Goal: Information Seeking & Learning: Learn about a topic

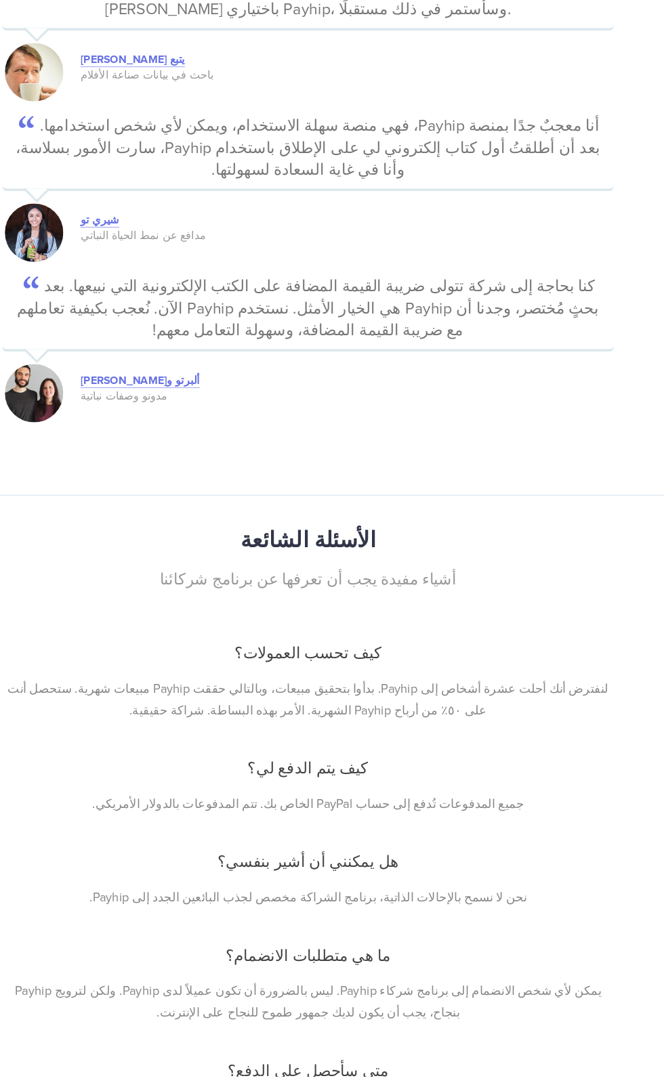
scroll to position [2927, 0]
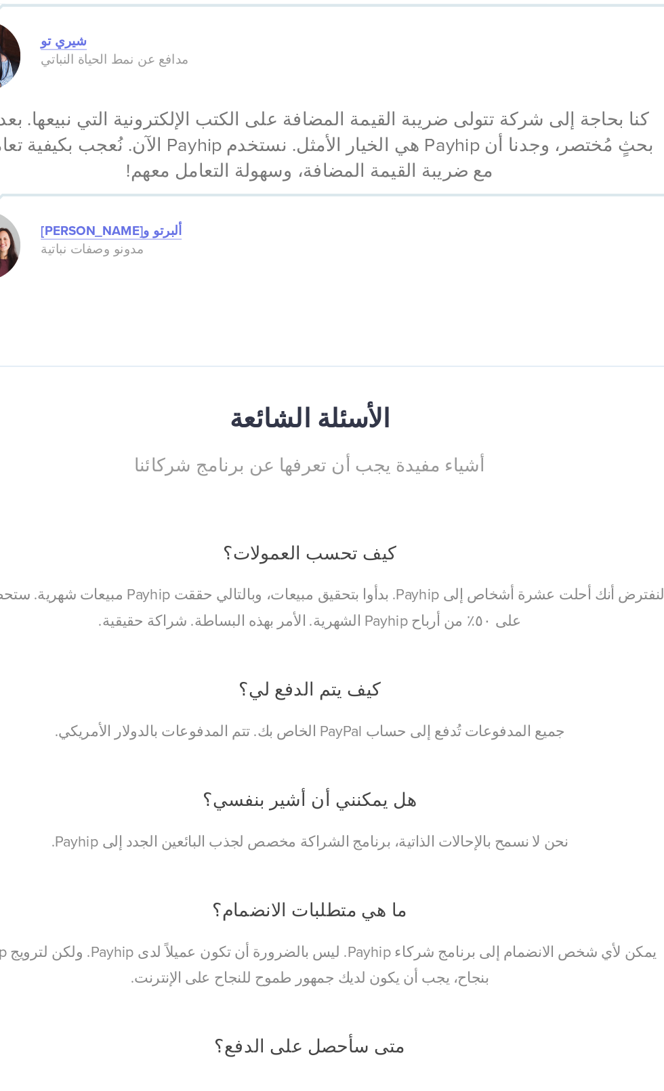
click at [104, 878] on div "كيف تحسب العمولات؟ لنفترض أنك أحلت عشرة أشخاص إلى Payhip. بدأوا بتحقيق مبيعات، …" at bounding box center [331, 822] width 531 height 229
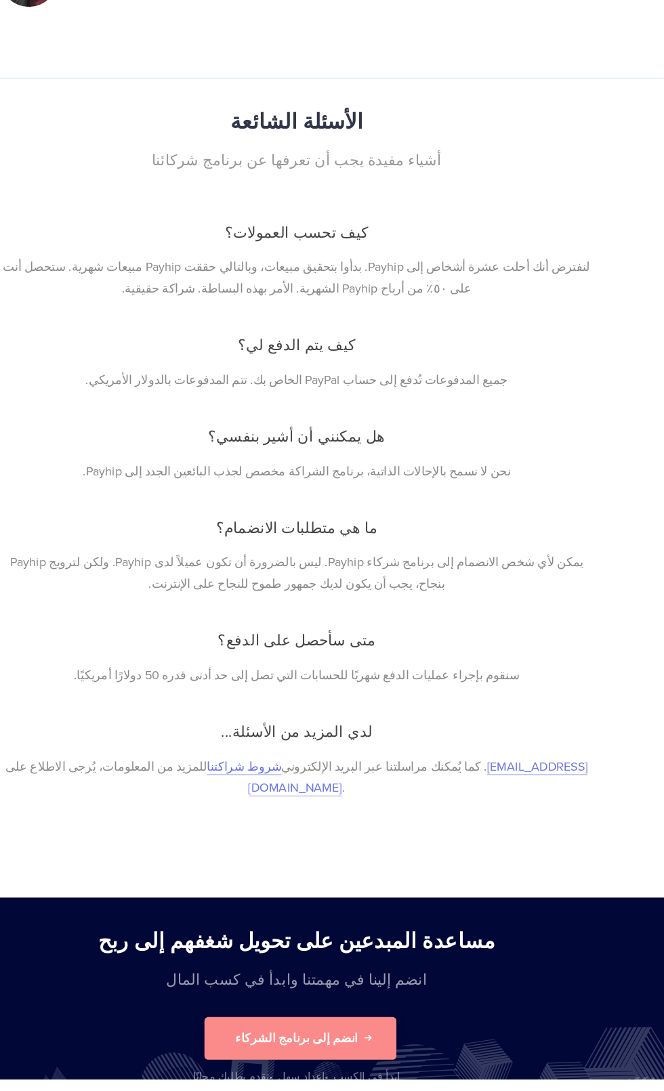
scroll to position [3328, 0]
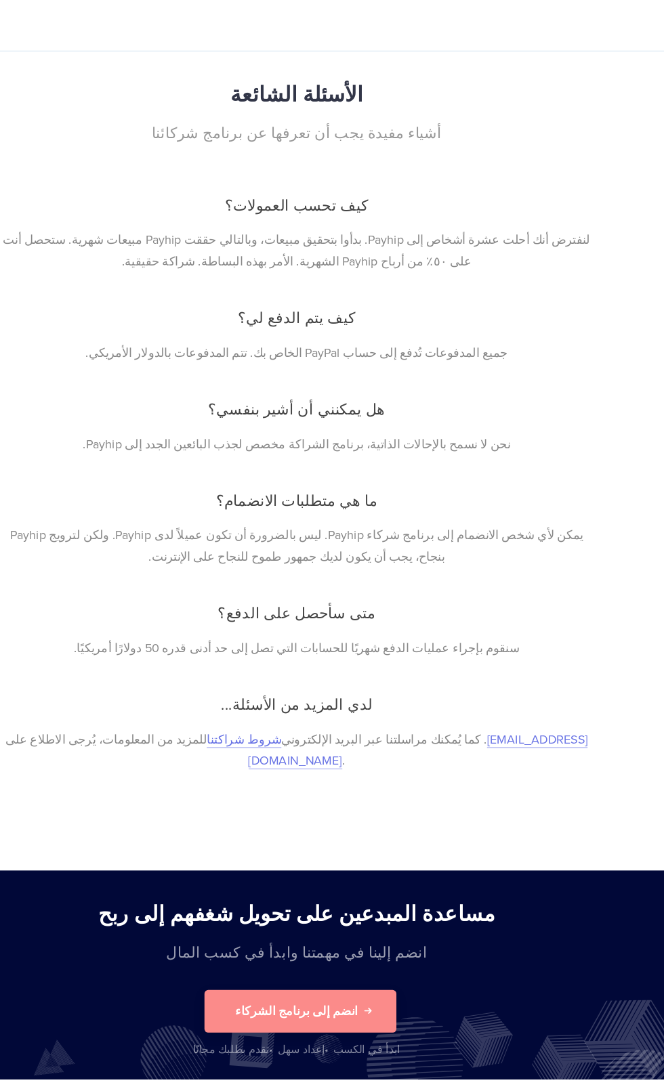
click at [80, 813] on div "كيف تحسب العمولات؟ لنفترض أنك أحلت عشرة أشخاص إلى Payhip. بدأوا بتحقيق مبيعات، …" at bounding box center [331, 572] width 531 height 558
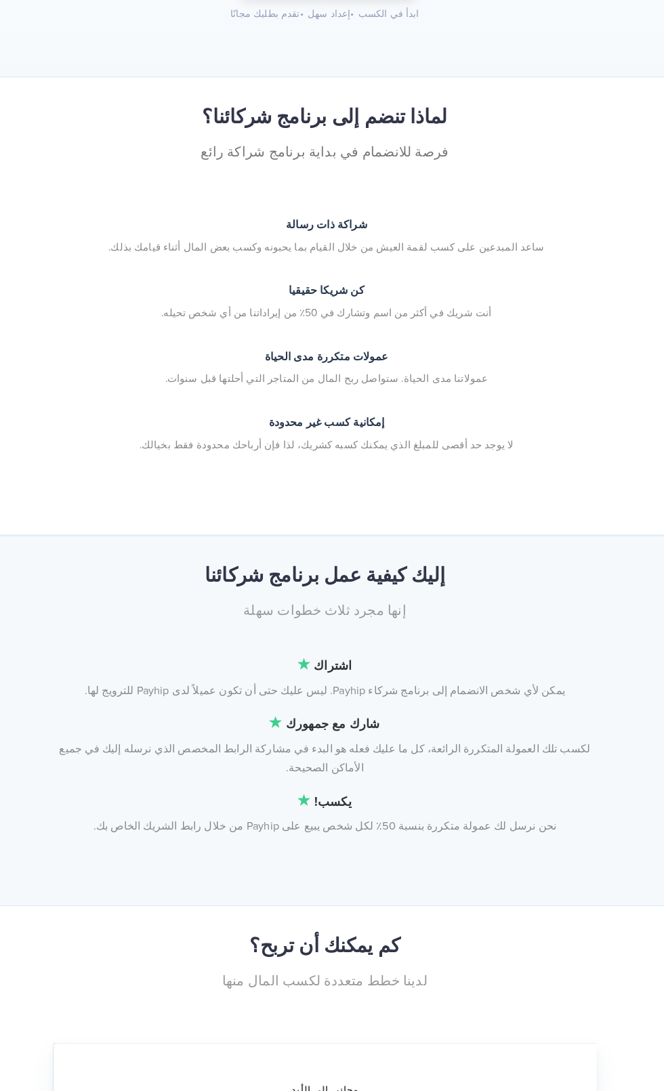
scroll to position [0, 0]
